Goal: Task Accomplishment & Management: Manage account settings

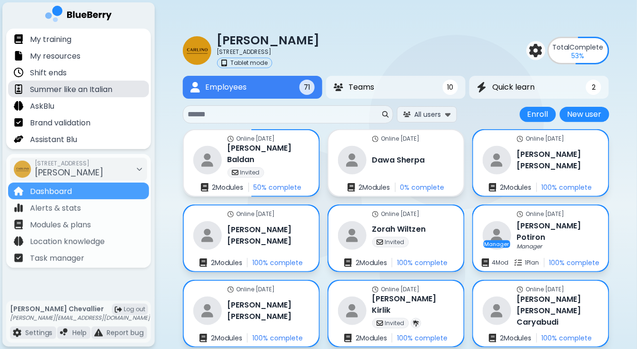
click at [69, 87] on p "Summer like an Italian" at bounding box center [71, 89] width 82 height 11
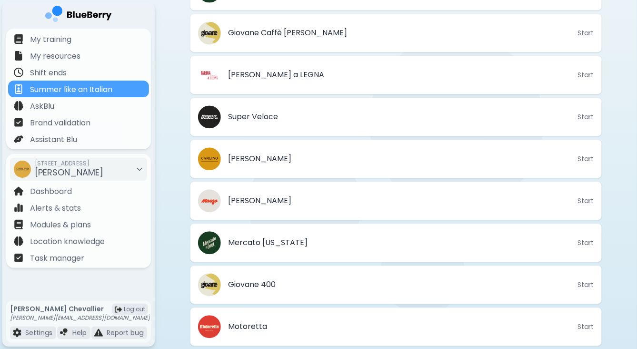
scroll to position [552, 0]
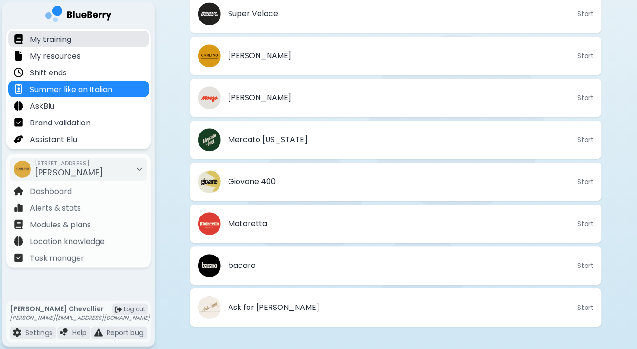
click at [53, 37] on p "My training" at bounding box center [50, 39] width 41 height 11
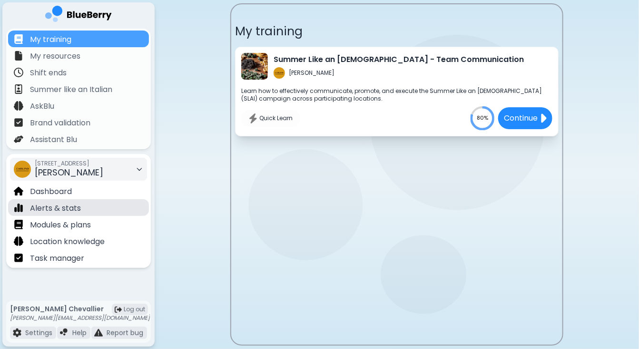
click at [57, 207] on p "Alerts & stats" at bounding box center [55, 207] width 51 height 11
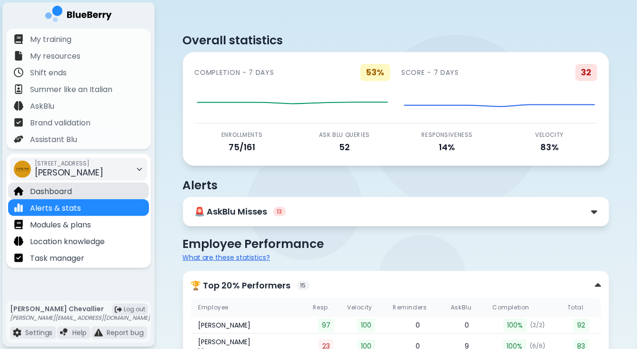
click at [56, 189] on p "Dashboard" at bounding box center [51, 191] width 42 height 11
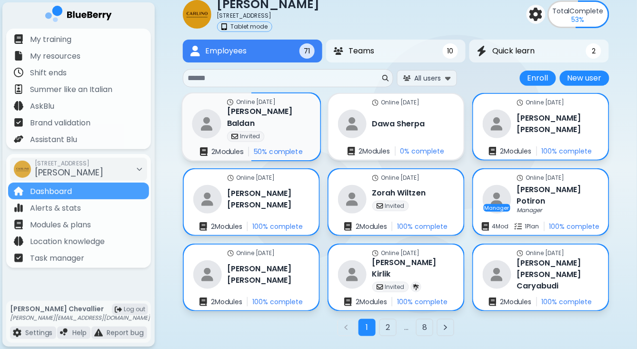
scroll to position [40, 0]
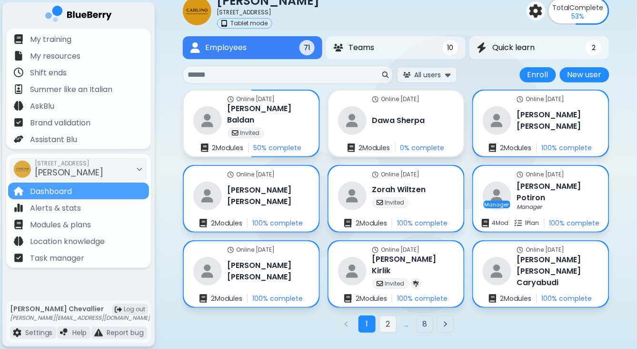
click at [389, 321] on button "2" at bounding box center [387, 323] width 17 height 17
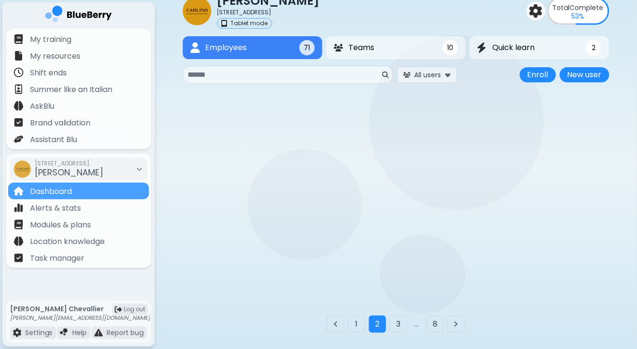
scroll to position [24, 0]
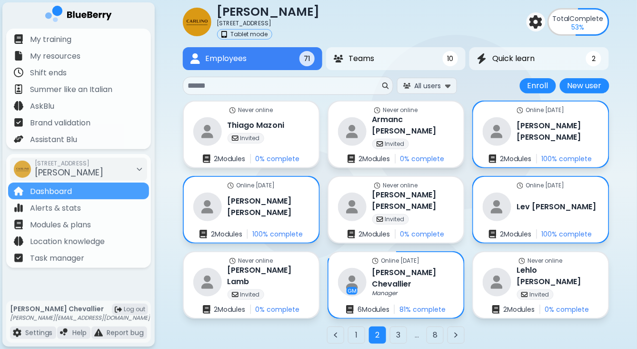
scroll to position [29, 0]
click at [397, 334] on button "3" at bounding box center [398, 334] width 17 height 17
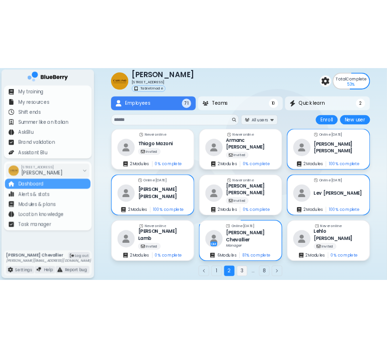
scroll to position [24, 0]
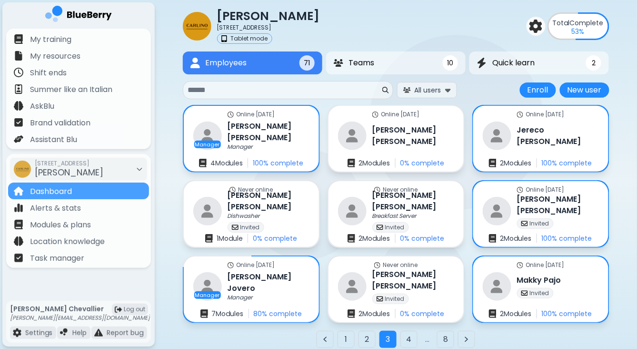
click at [263, 89] on input at bounding box center [284, 89] width 192 height 11
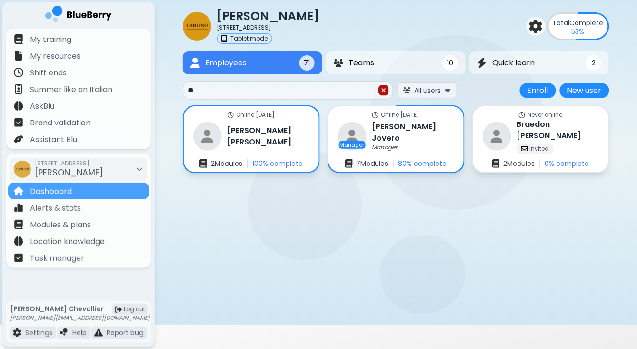
type input "*"
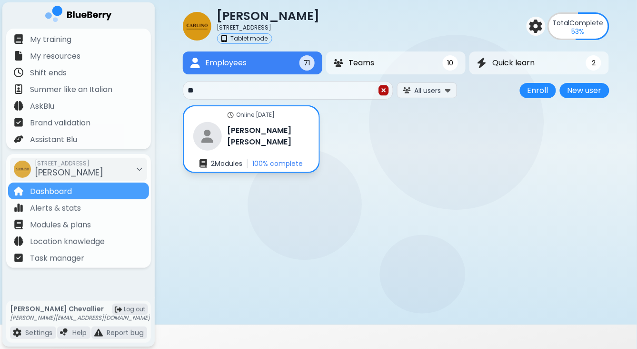
type input "*"
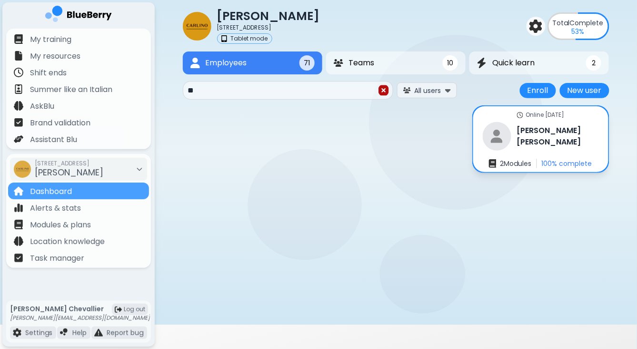
type input "*"
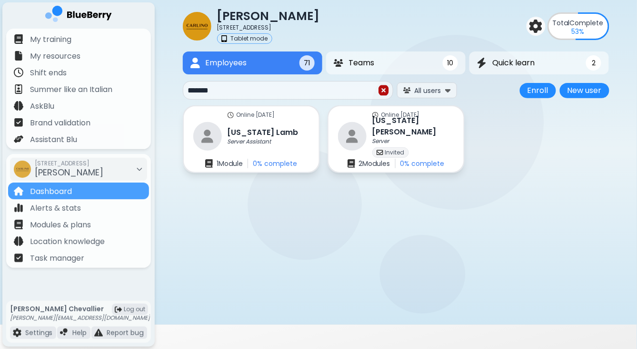
click at [260, 87] on input "*******" at bounding box center [282, 90] width 189 height 11
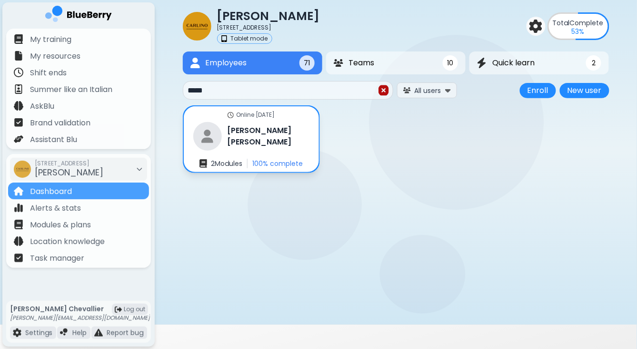
type input "*****"
click at [386, 91] on img at bounding box center [384, 90] width 10 height 12
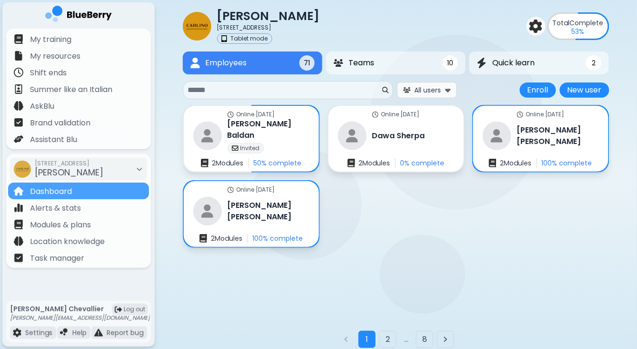
click at [420, 90] on span "All users" at bounding box center [428, 90] width 27 height 9
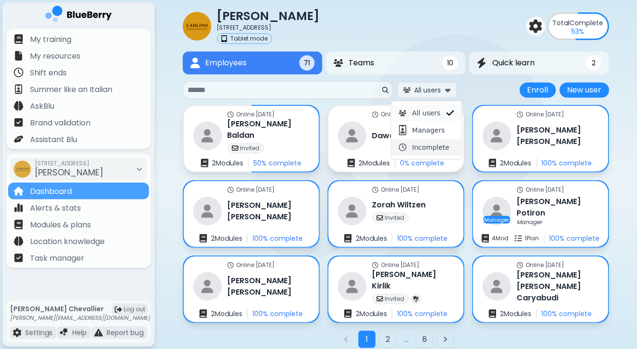
click at [435, 147] on span "Incomplete" at bounding box center [430, 147] width 37 height 9
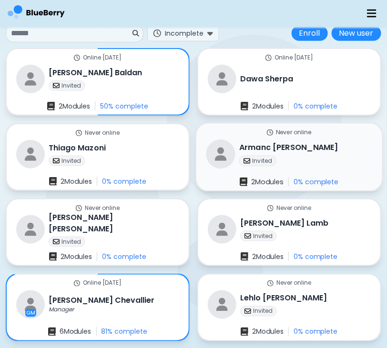
scroll to position [134, 0]
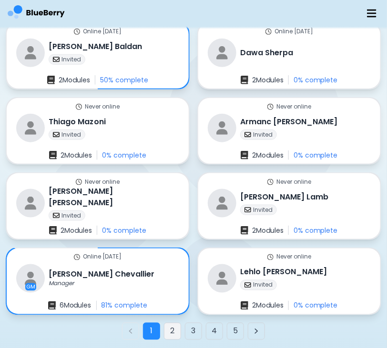
click at [171, 329] on button "2" at bounding box center [172, 331] width 17 height 17
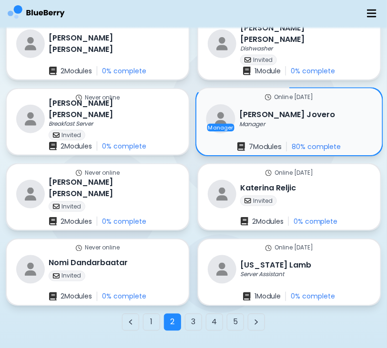
scroll to position [171, 0]
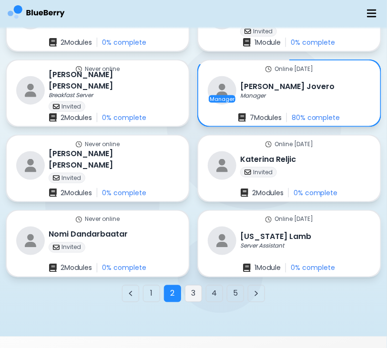
click at [193, 291] on button "3" at bounding box center [193, 293] width 17 height 17
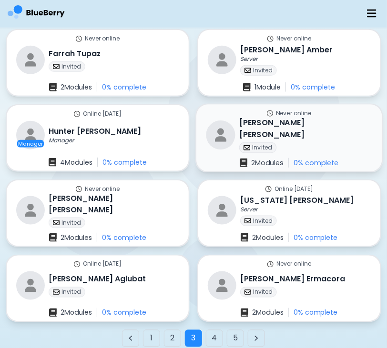
scroll to position [127, 0]
click at [215, 338] on button "4" at bounding box center [214, 338] width 17 height 17
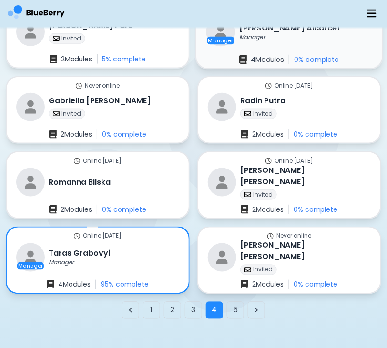
scroll to position [157, 0]
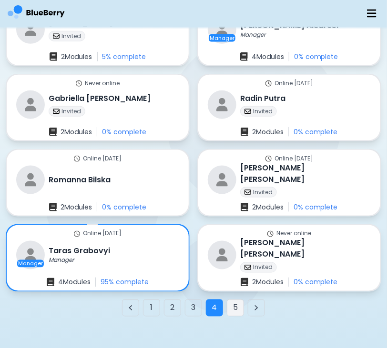
click at [234, 303] on button "5" at bounding box center [235, 307] width 17 height 17
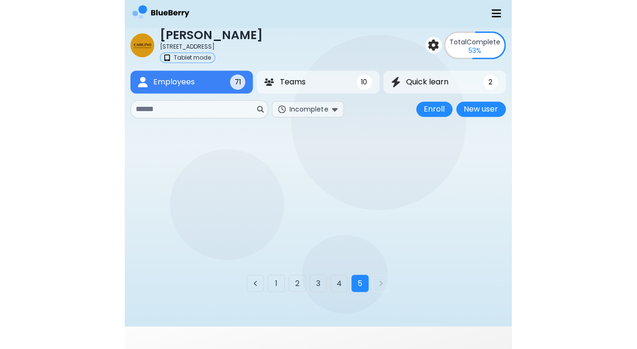
scroll to position [24, 0]
